Goal: Information Seeking & Learning: Learn about a topic

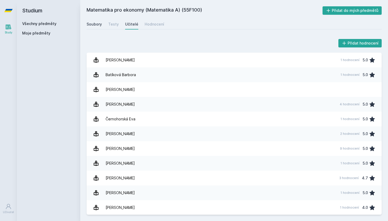
click at [98, 25] on div "Soubory" at bounding box center [94, 24] width 15 height 5
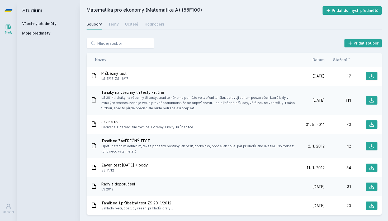
click at [49, 22] on link "Všechny předměty" at bounding box center [39, 23] width 34 height 4
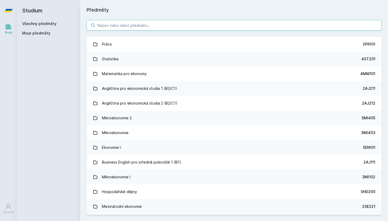
click at [140, 25] on input "search" at bounding box center [234, 25] width 295 height 11
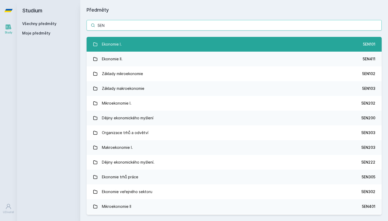
type input "5EN"
click at [118, 40] on div "Ekonomie I." at bounding box center [112, 44] width 20 height 11
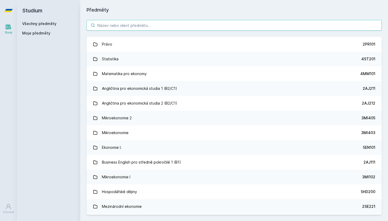
click at [143, 21] on input "search" at bounding box center [234, 25] width 295 height 11
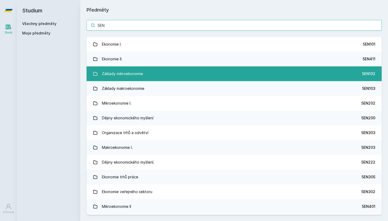
type input "5EN"
click at [136, 73] on div "Základy mikroekonomie" at bounding box center [122, 74] width 41 height 11
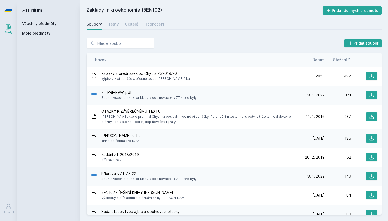
click at [118, 26] on div "Soubory Testy Učitelé Hodnocení" at bounding box center [234, 24] width 295 height 11
click at [113, 22] on div "Testy" at bounding box center [113, 24] width 11 height 5
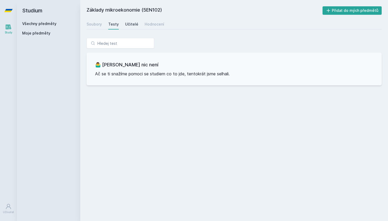
click at [130, 25] on div "Učitelé" at bounding box center [131, 24] width 13 height 5
click at [95, 21] on link "Soubory" at bounding box center [94, 24] width 15 height 11
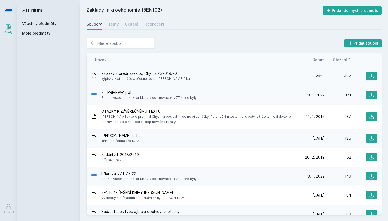
click at [115, 78] on span "výpisky z přednášek, přesně to, co [PERSON_NAME] říkal" at bounding box center [145, 78] width 89 height 5
click at [374, 74] on button at bounding box center [372, 76] width 12 height 8
click at [170, 116] on span "[PERSON_NAME], které promítal Chytil na poslední hodině přednášky. Po dnešním t…" at bounding box center [198, 119] width 195 height 11
